Goal: Task Accomplishment & Management: Use online tool/utility

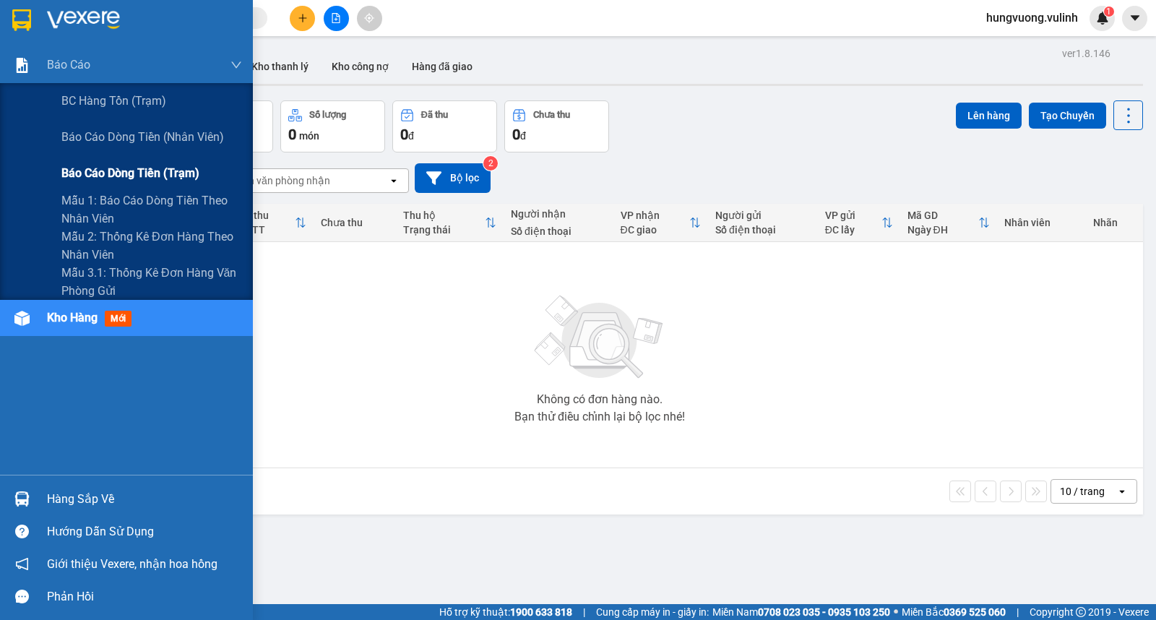
click at [120, 169] on span "Báo cáo dòng tiền (trạm)" at bounding box center [130, 173] width 138 height 18
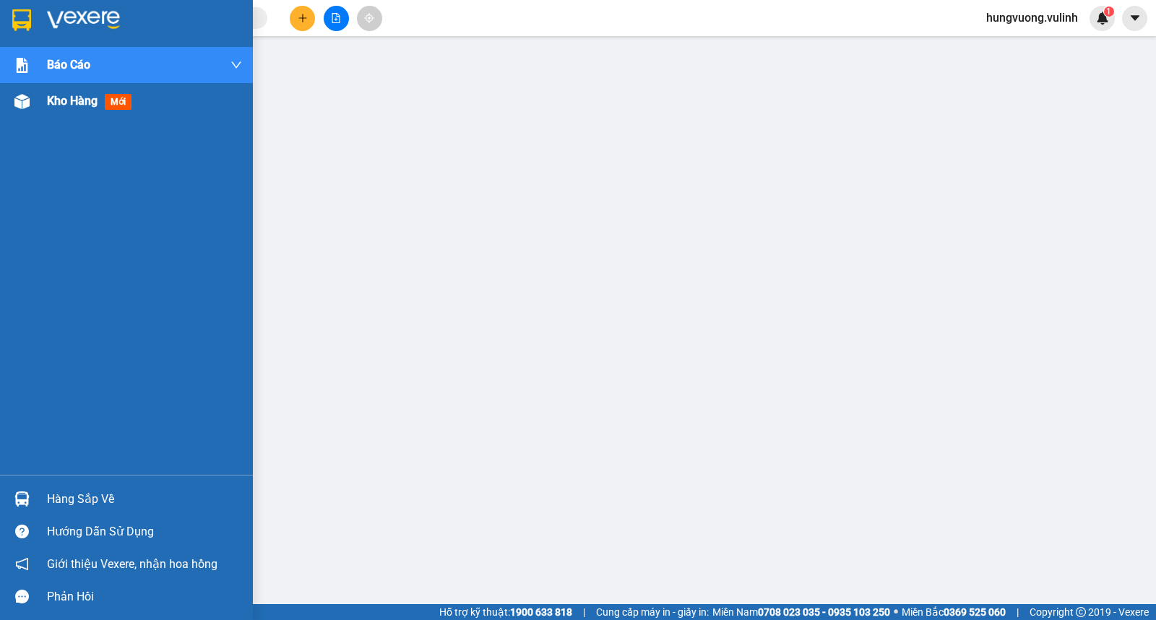
click at [79, 102] on span "Kho hàng" at bounding box center [72, 101] width 51 height 14
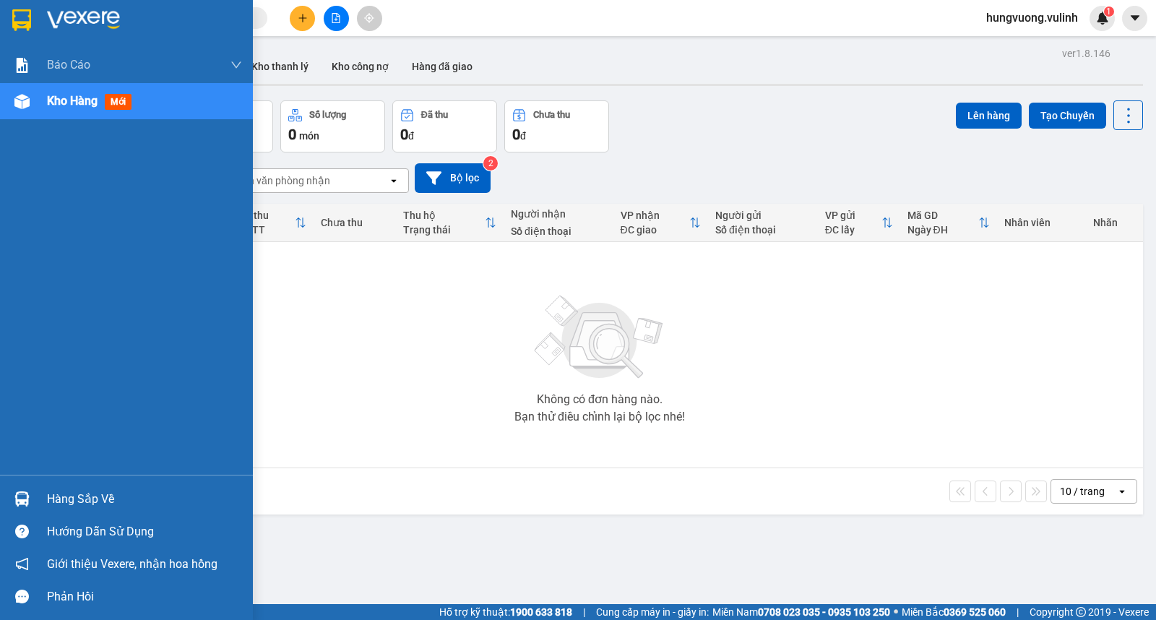
click at [47, 499] on div "Hàng sắp về" at bounding box center [144, 500] width 195 height 22
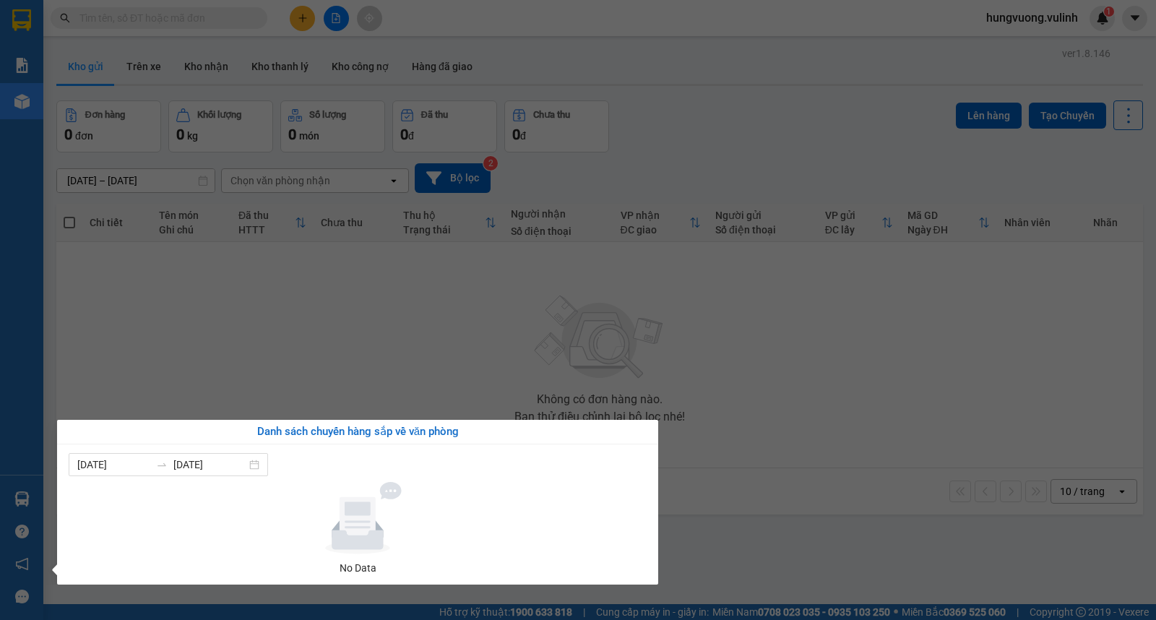
click at [254, 366] on section "Kết quả tìm kiếm ( 0 ) Bộ lọc No Data hungvuong.vulinh 1 Báo cáo BC hàng tồn (t…" at bounding box center [578, 310] width 1156 height 620
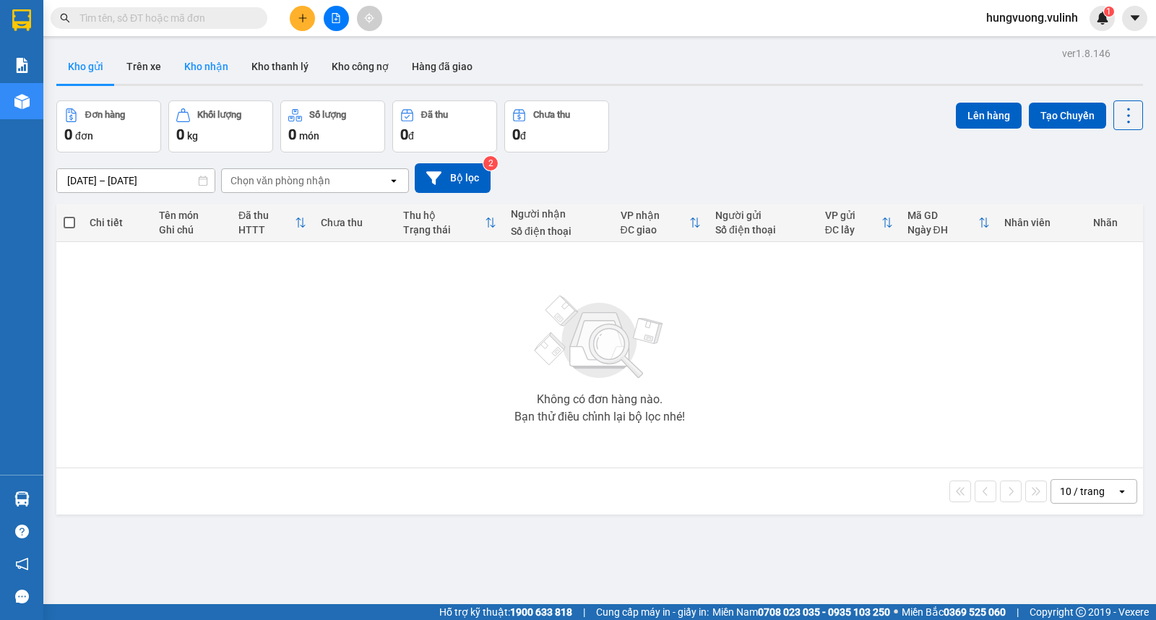
click at [194, 64] on button "Kho nhận" at bounding box center [206, 66] width 67 height 35
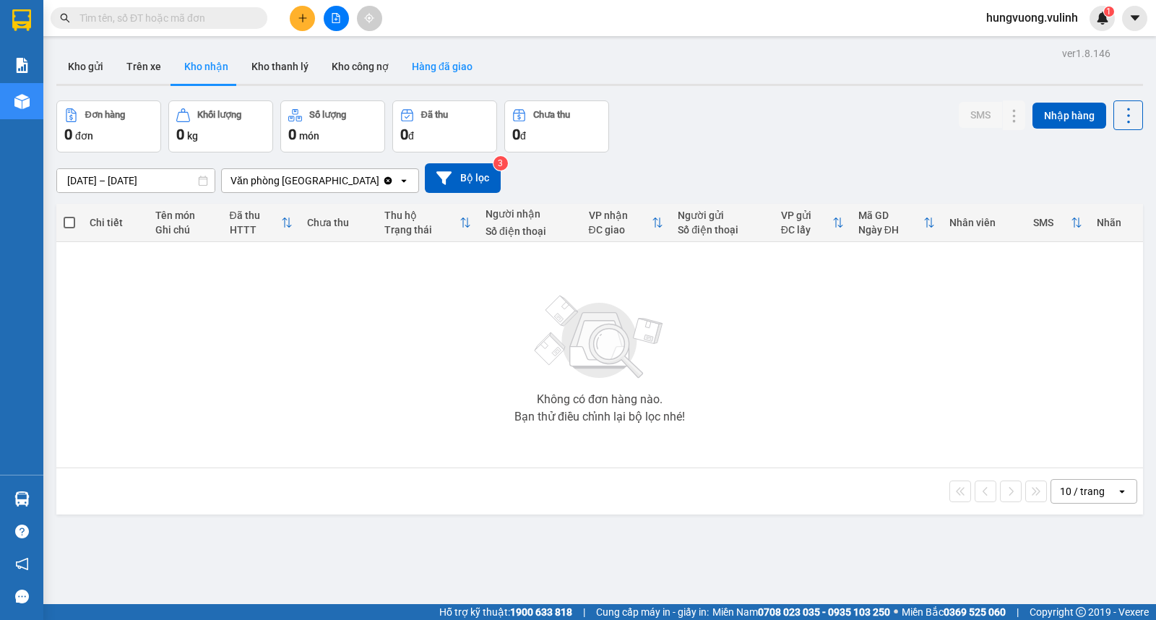
click at [408, 69] on button "Hàng đã giao" at bounding box center [442, 66] width 84 height 35
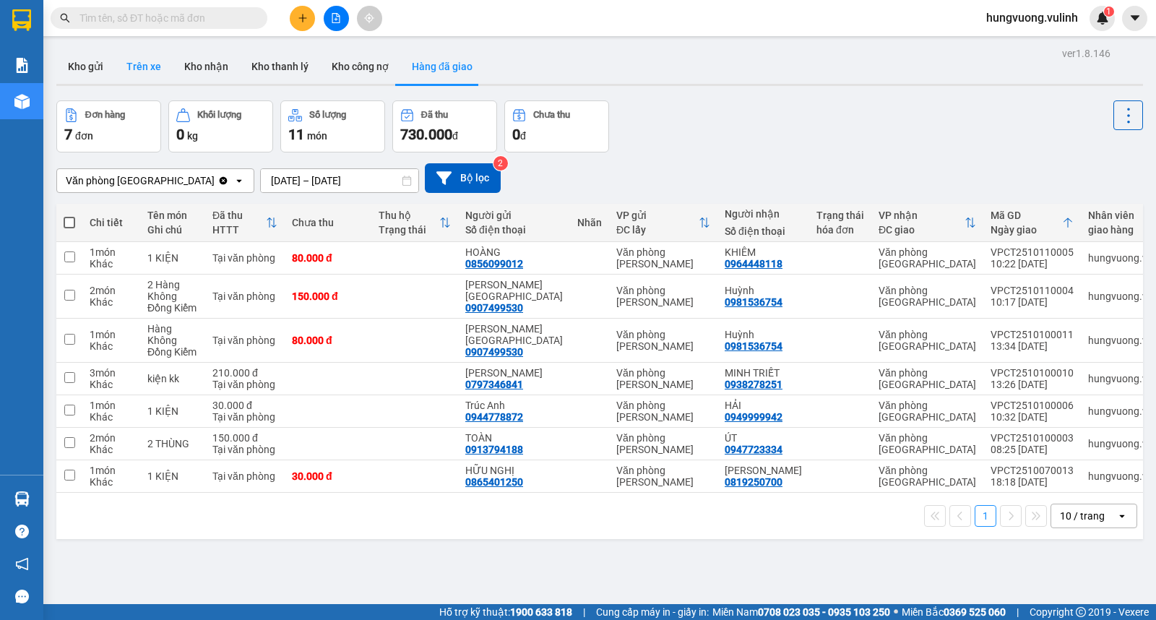
click at [150, 63] on button "Trên xe" at bounding box center [144, 66] width 58 height 35
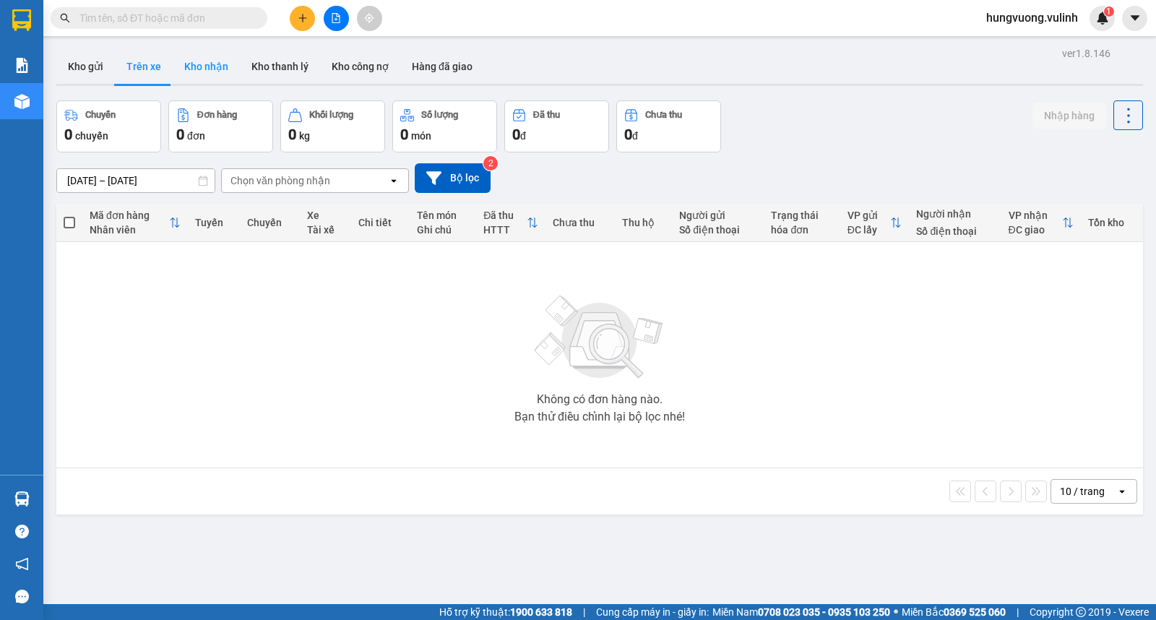
click at [203, 69] on button "Kho nhận" at bounding box center [206, 66] width 67 height 35
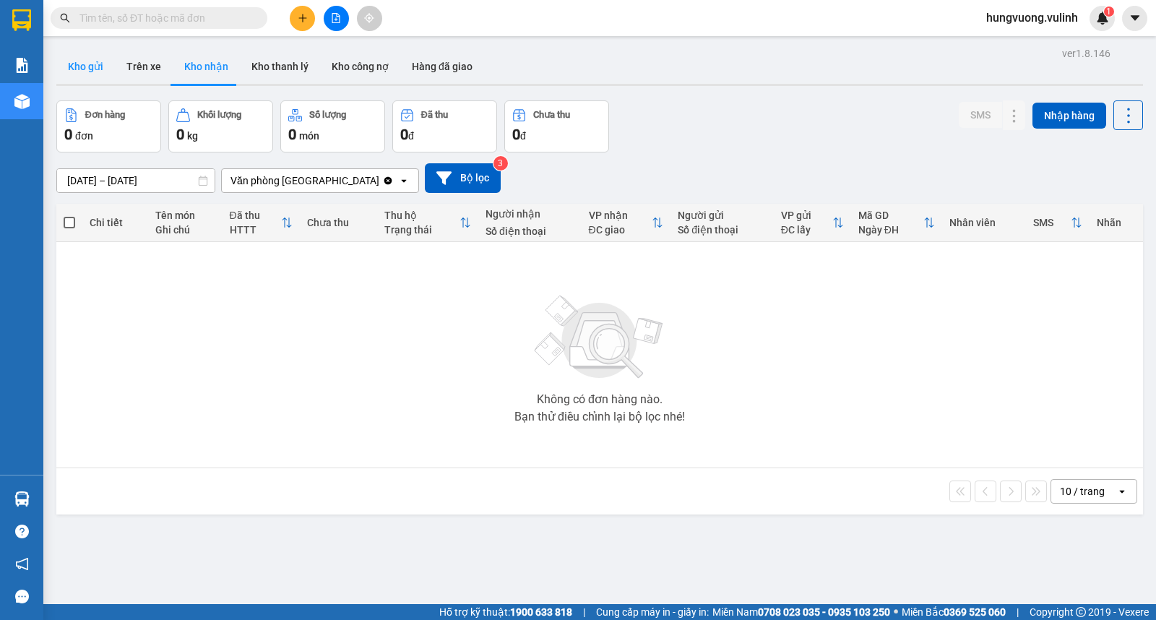
click at [106, 66] on button "Kho gửi" at bounding box center [85, 66] width 59 height 35
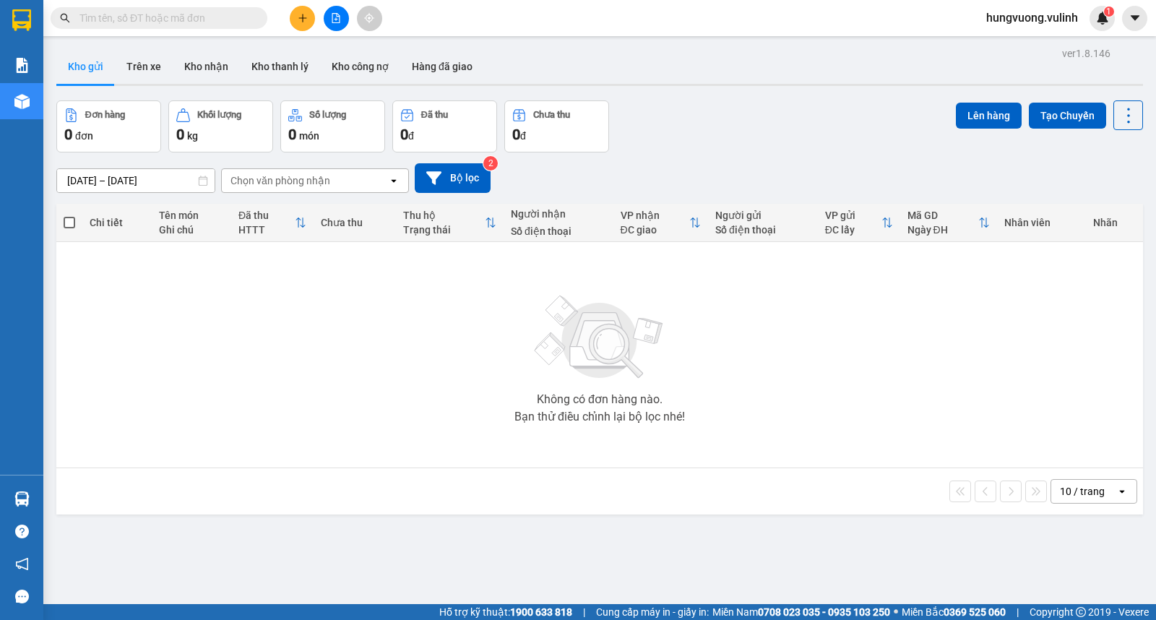
click at [211, 18] on input "text" at bounding box center [164, 18] width 171 height 16
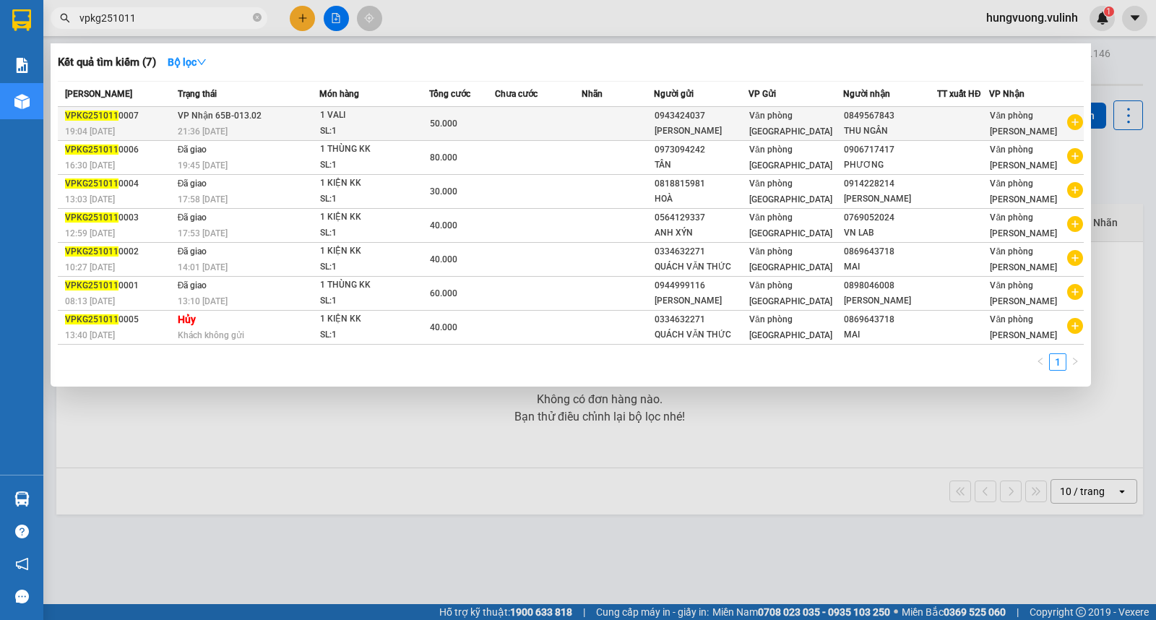
type input "vpkg251011"
click at [596, 120] on td at bounding box center [618, 124] width 72 height 34
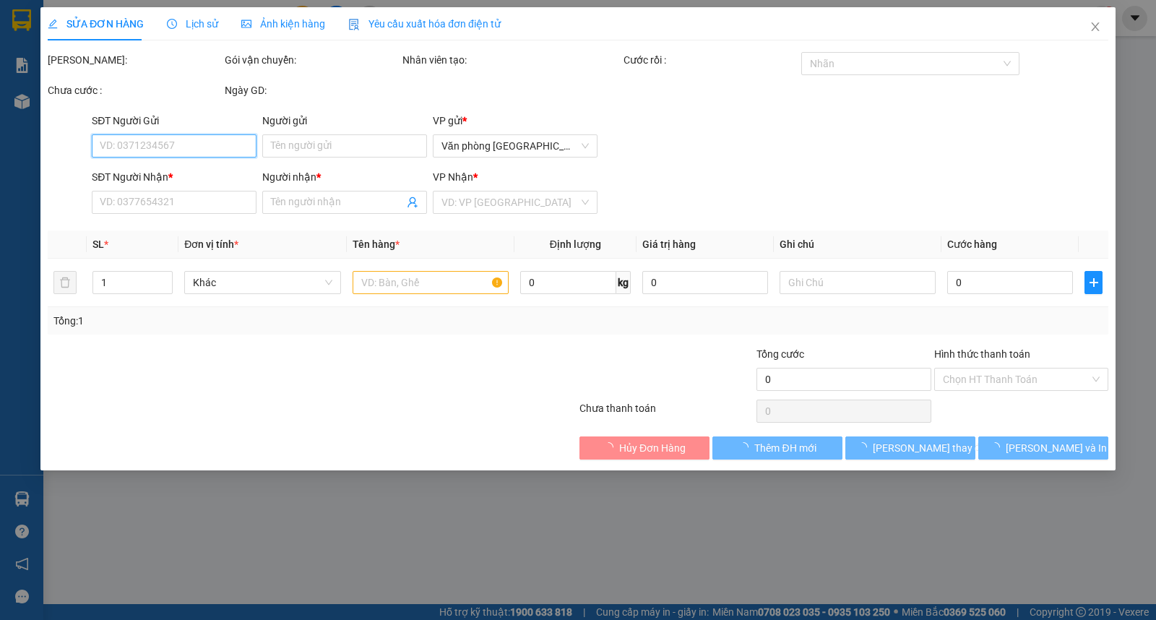
type input "0943424037"
type input "[PERSON_NAME]"
type input "0849567843"
type input "THU NGÂN"
type input "50.000"
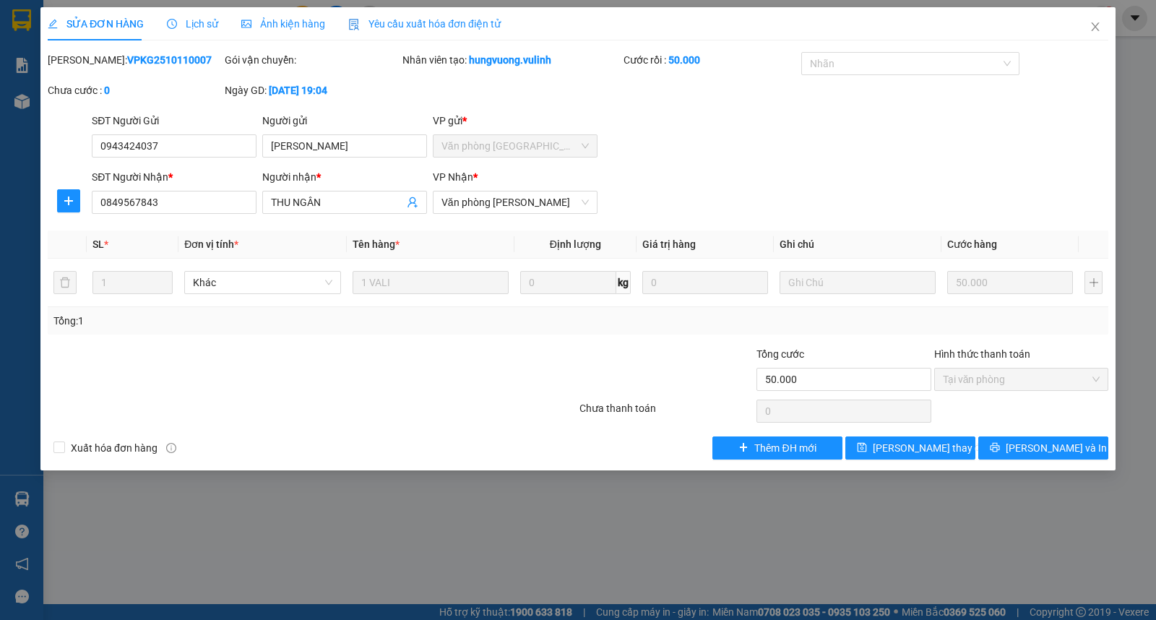
click at [184, 29] on span "Lịch sử" at bounding box center [192, 24] width 51 height 12
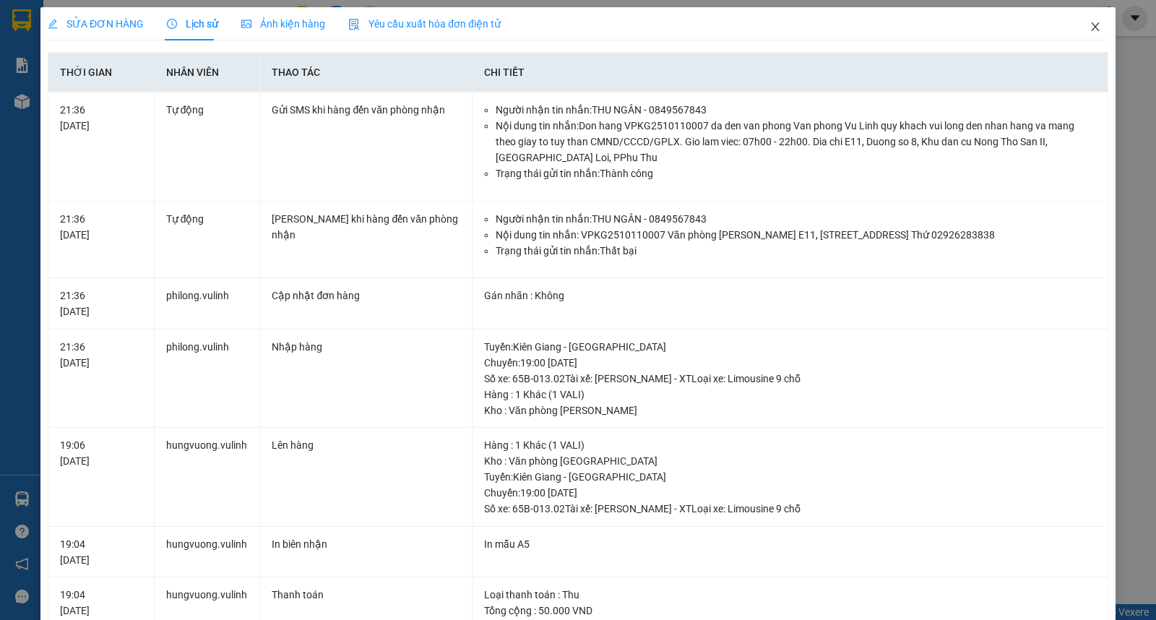
click at [1090, 27] on icon "close" at bounding box center [1096, 27] width 12 height 12
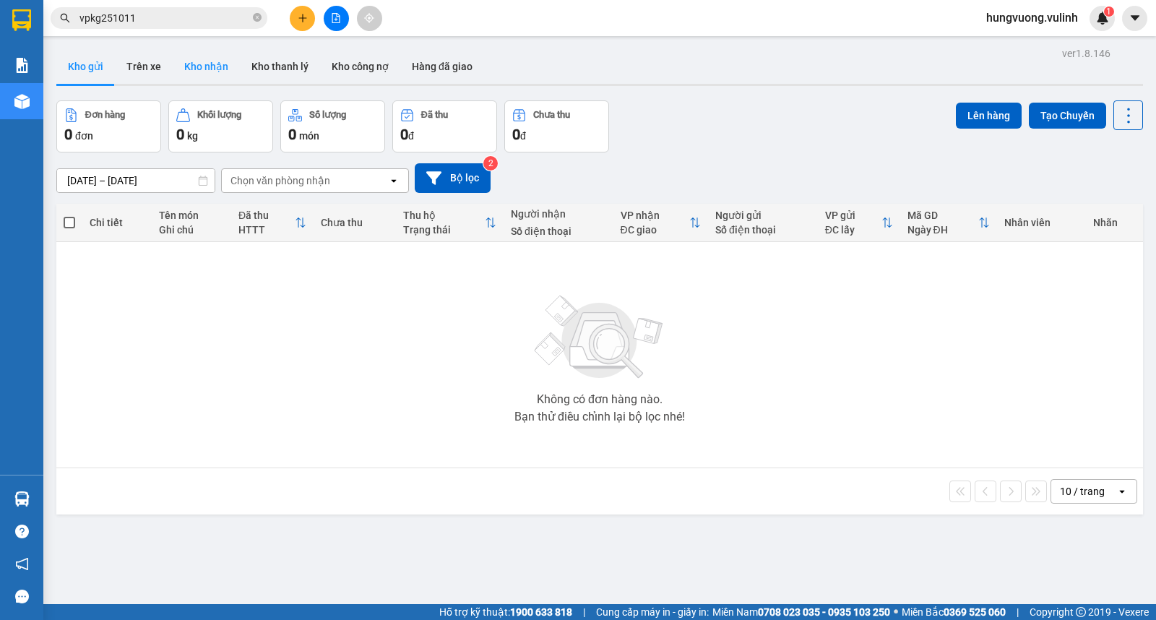
click at [207, 60] on button "Kho nhận" at bounding box center [206, 66] width 67 height 35
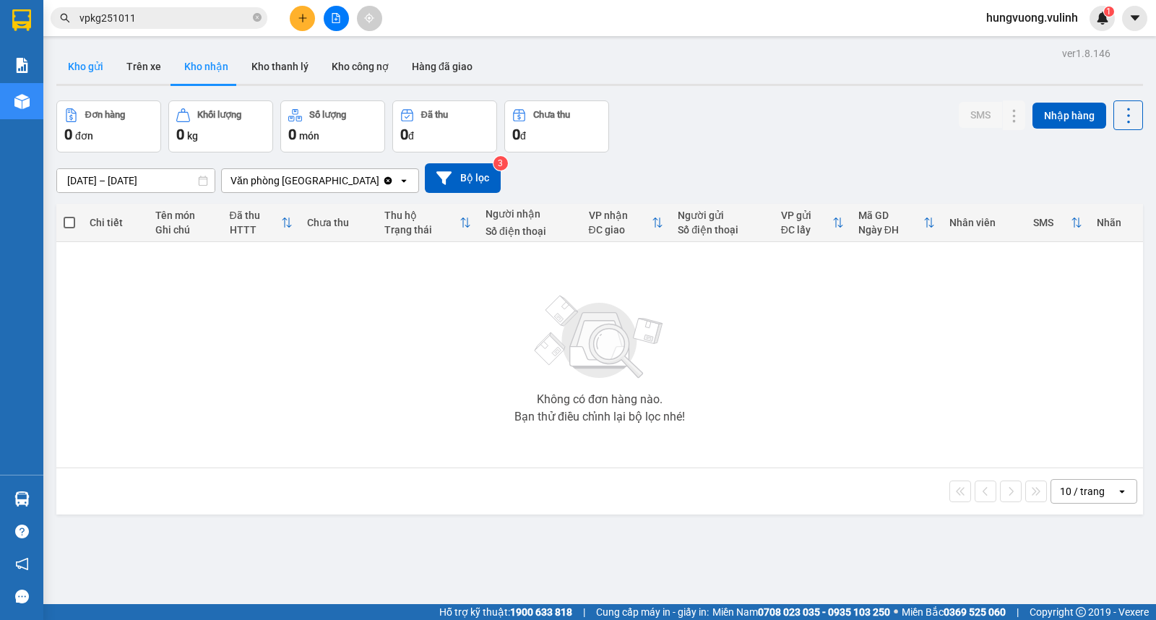
click at [66, 63] on button "Kho gửi" at bounding box center [85, 66] width 59 height 35
